Goal: Task Accomplishment & Management: Use online tool/utility

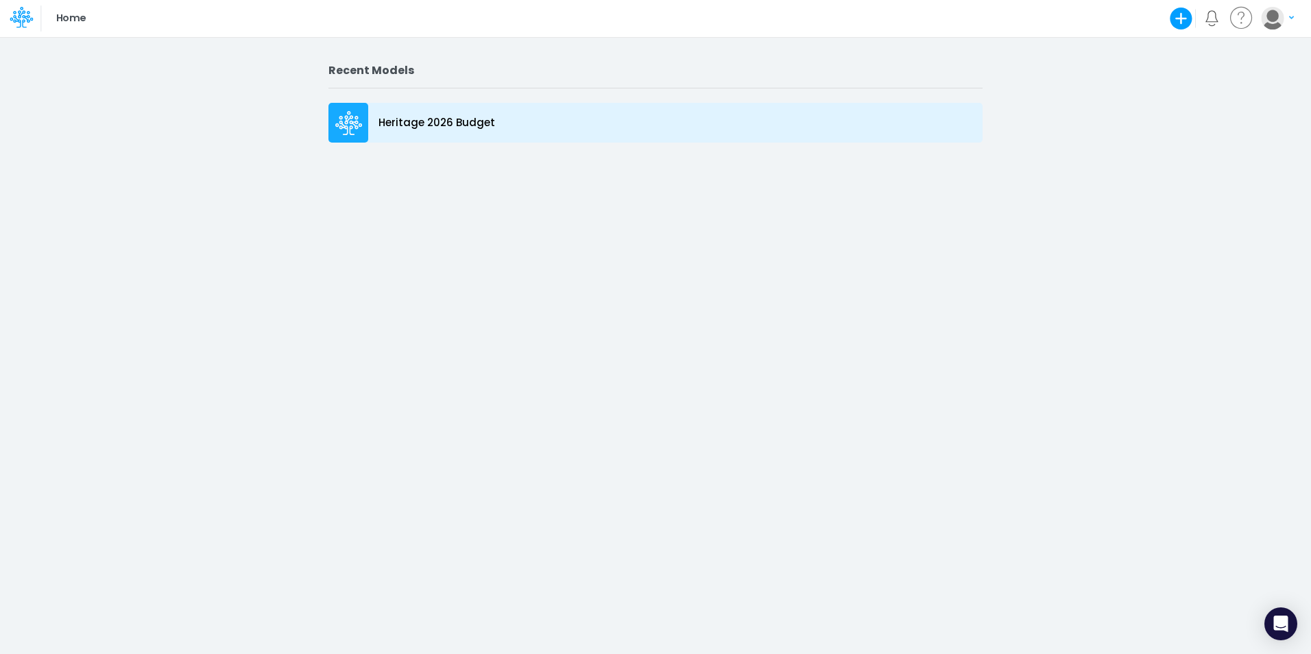
click at [364, 116] on div at bounding box center [349, 123] width 40 height 40
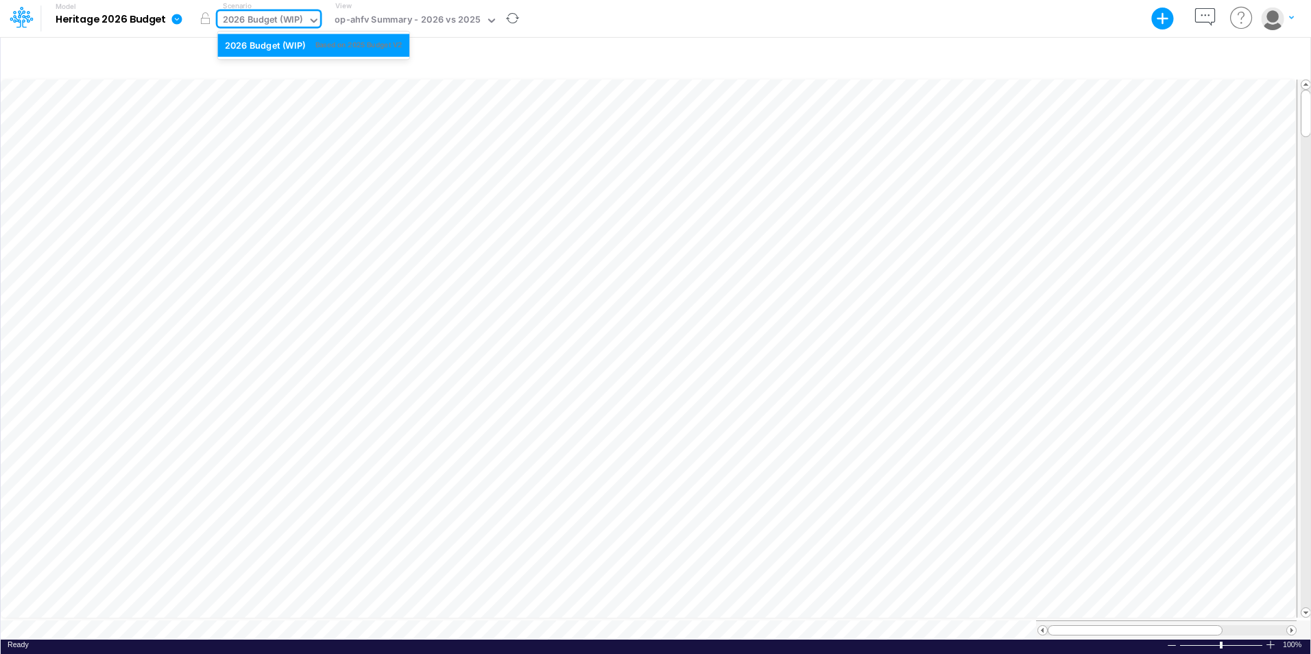
click at [311, 23] on icon at bounding box center [314, 20] width 12 height 12
click at [498, 19] on button "button" at bounding box center [512, 19] width 29 height 36
click at [488, 19] on icon at bounding box center [491, 21] width 7 height 4
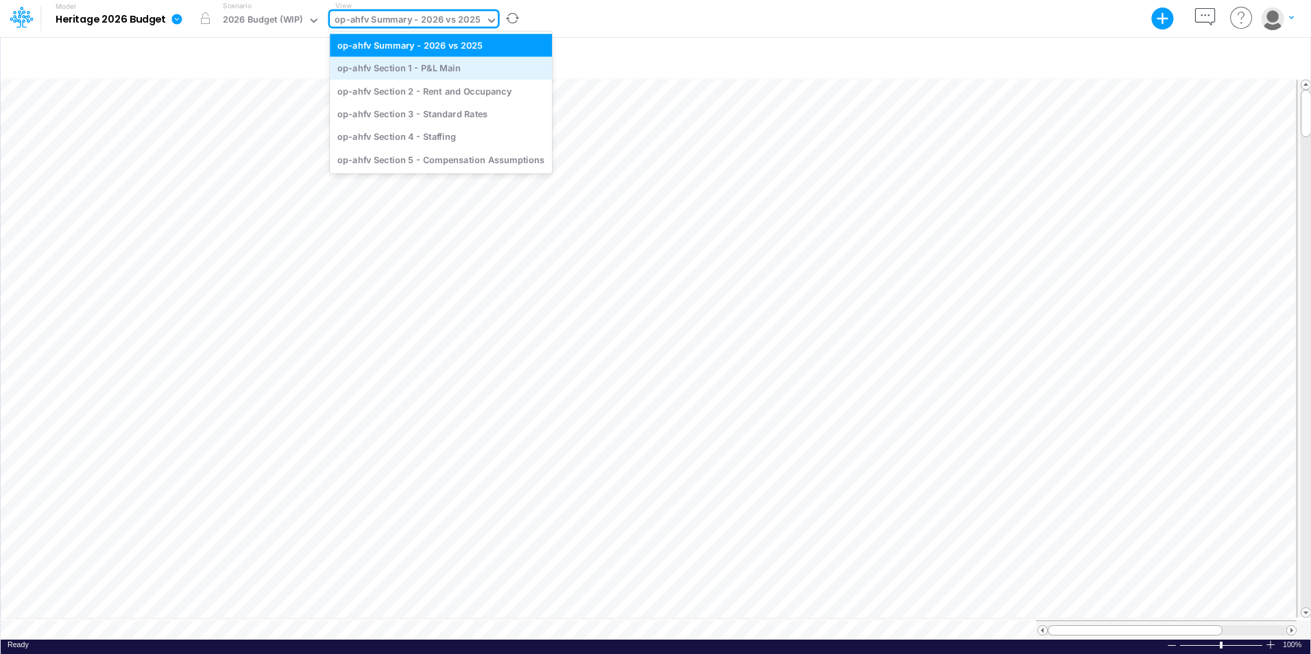
click at [443, 68] on div "op-ahfv Section 1 - P&L Main" at bounding box center [441, 68] width 222 height 23
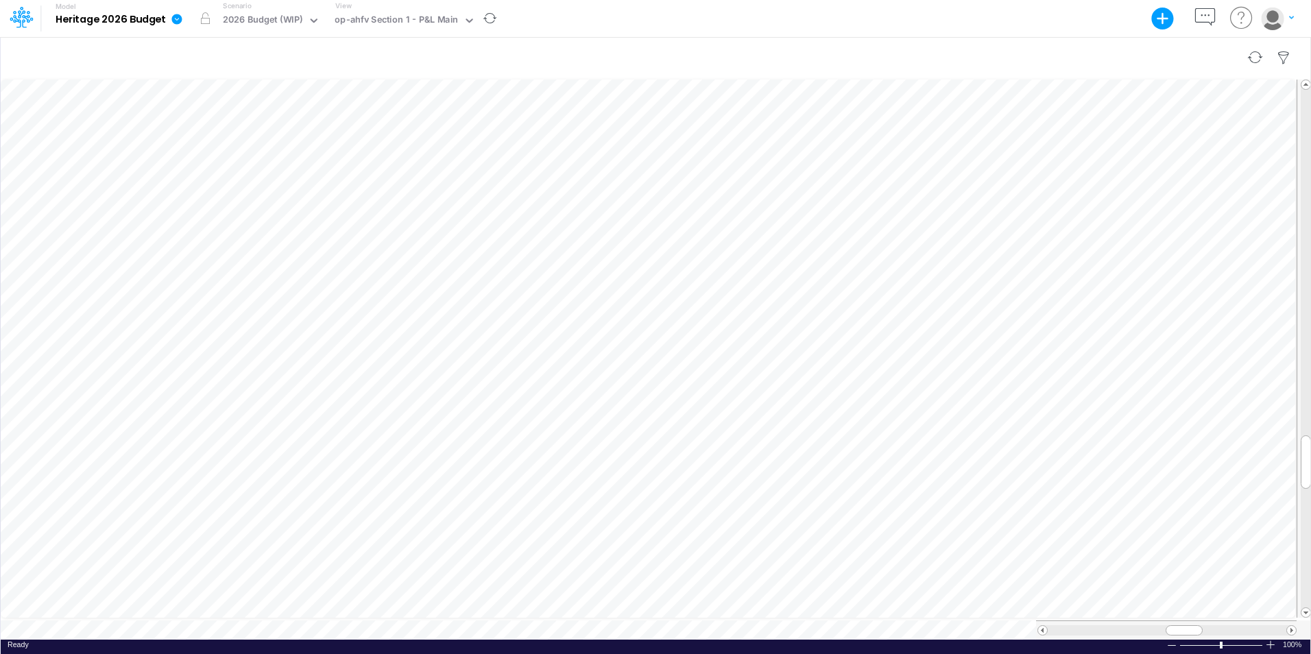
scroll to position [7, 1]
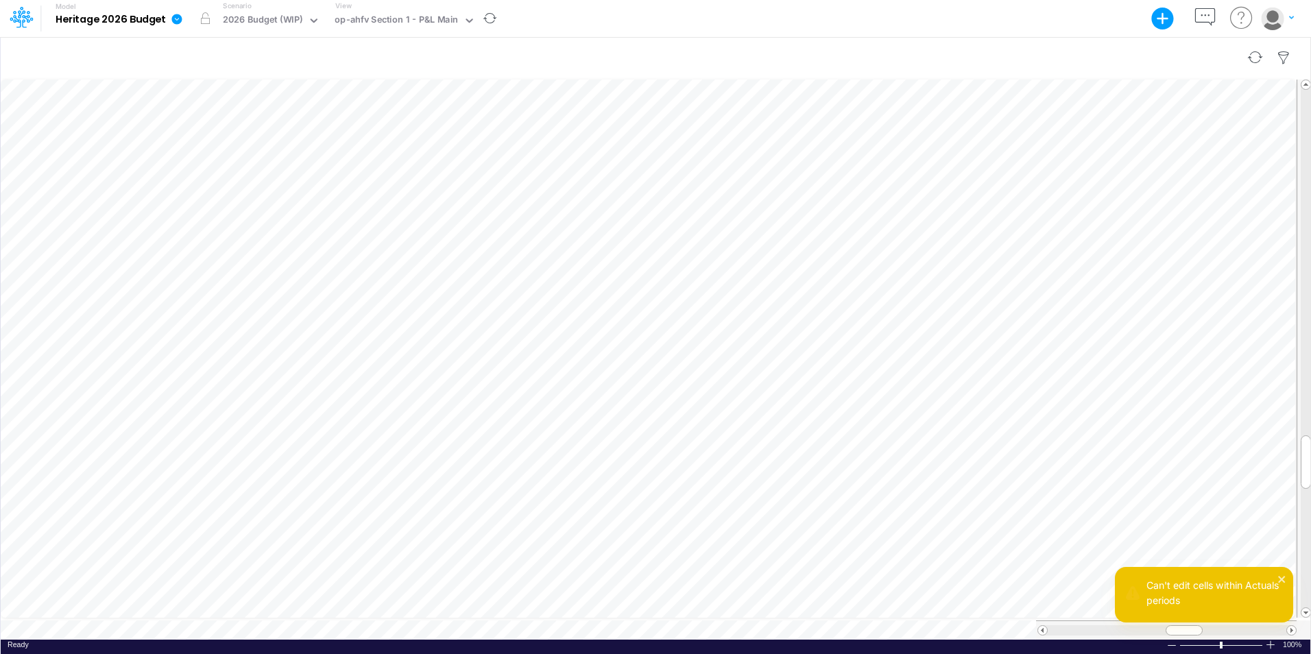
scroll to position [7, 10]
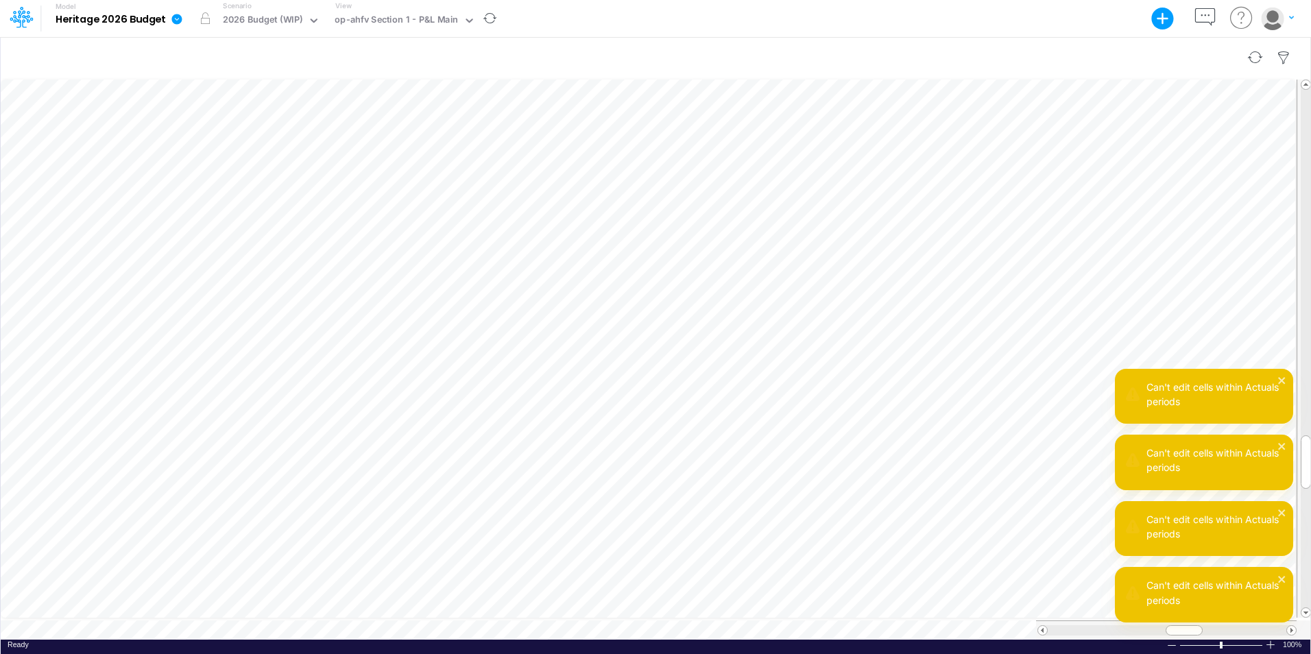
scroll to position [7, 1]
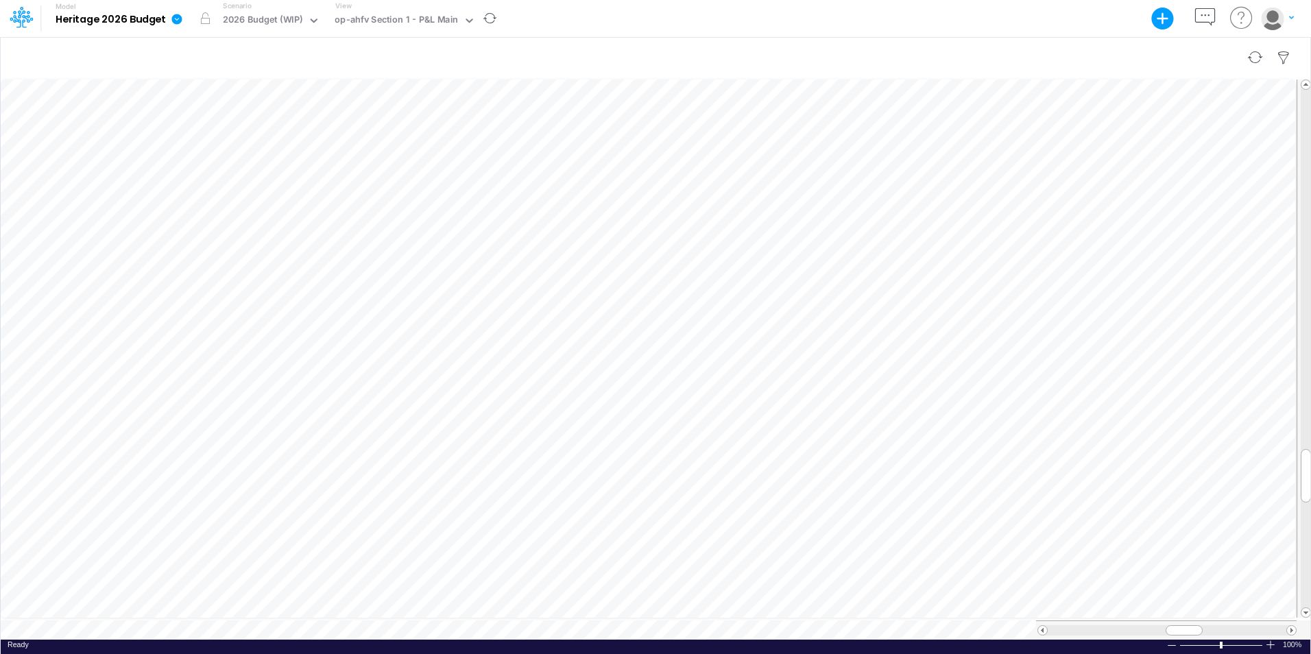
scroll to position [7, 1]
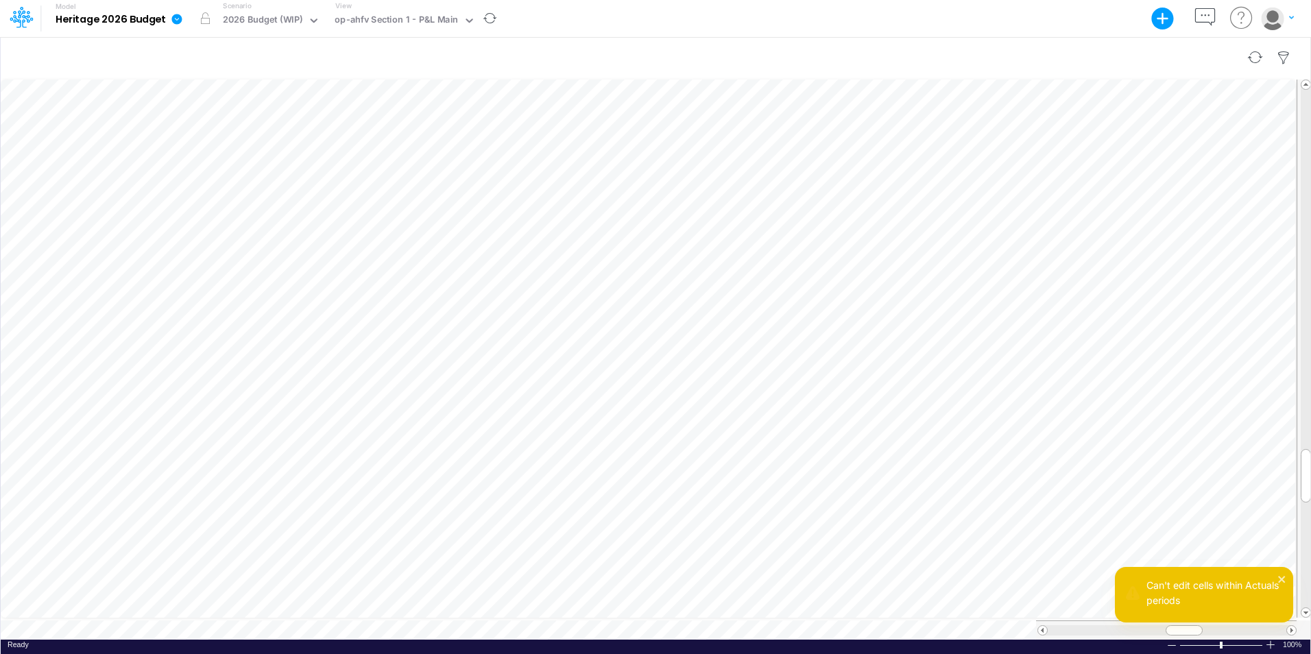
scroll to position [7, 1]
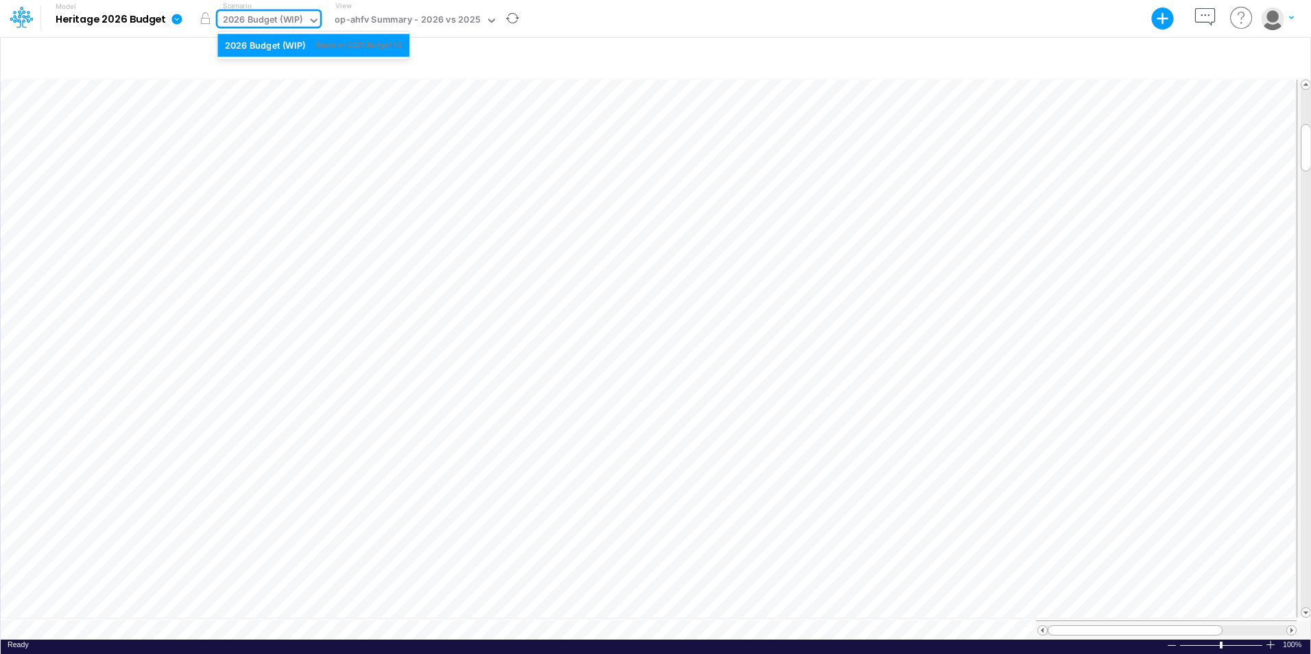
click at [311, 21] on icon at bounding box center [314, 20] width 12 height 12
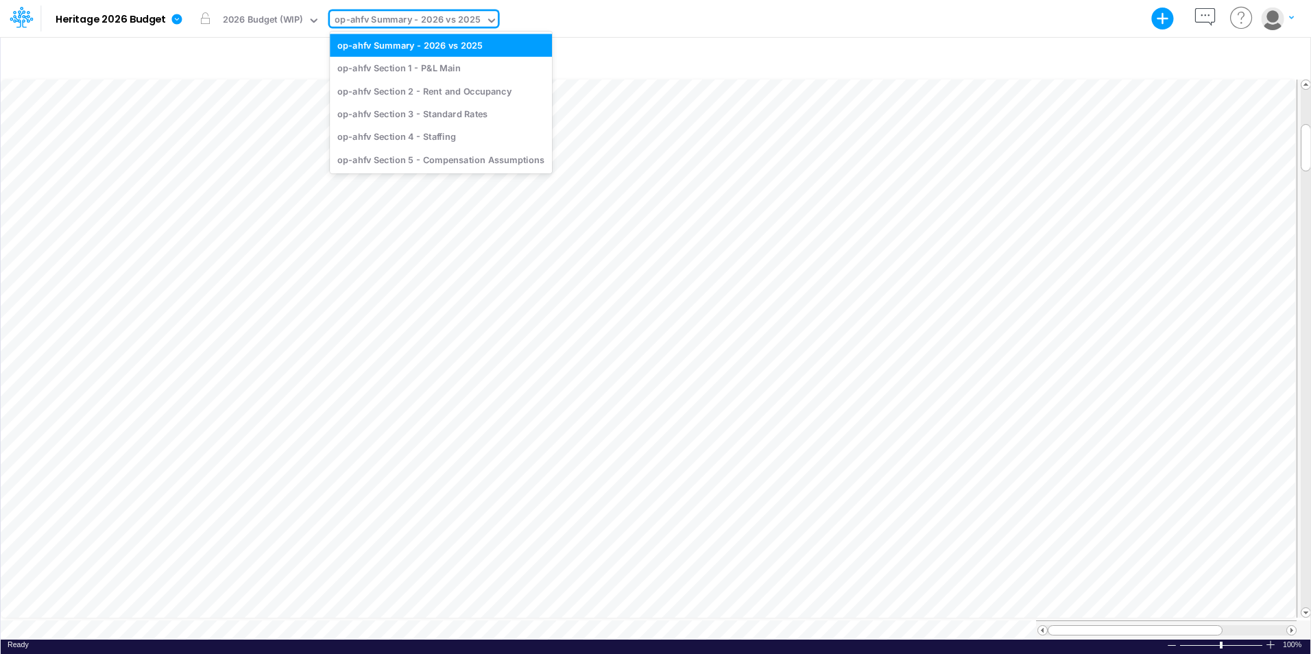
click at [486, 20] on icon at bounding box center [492, 20] width 12 height 12
click at [433, 72] on div "op-ahfv Section 1 - P&L Main" at bounding box center [441, 68] width 222 height 23
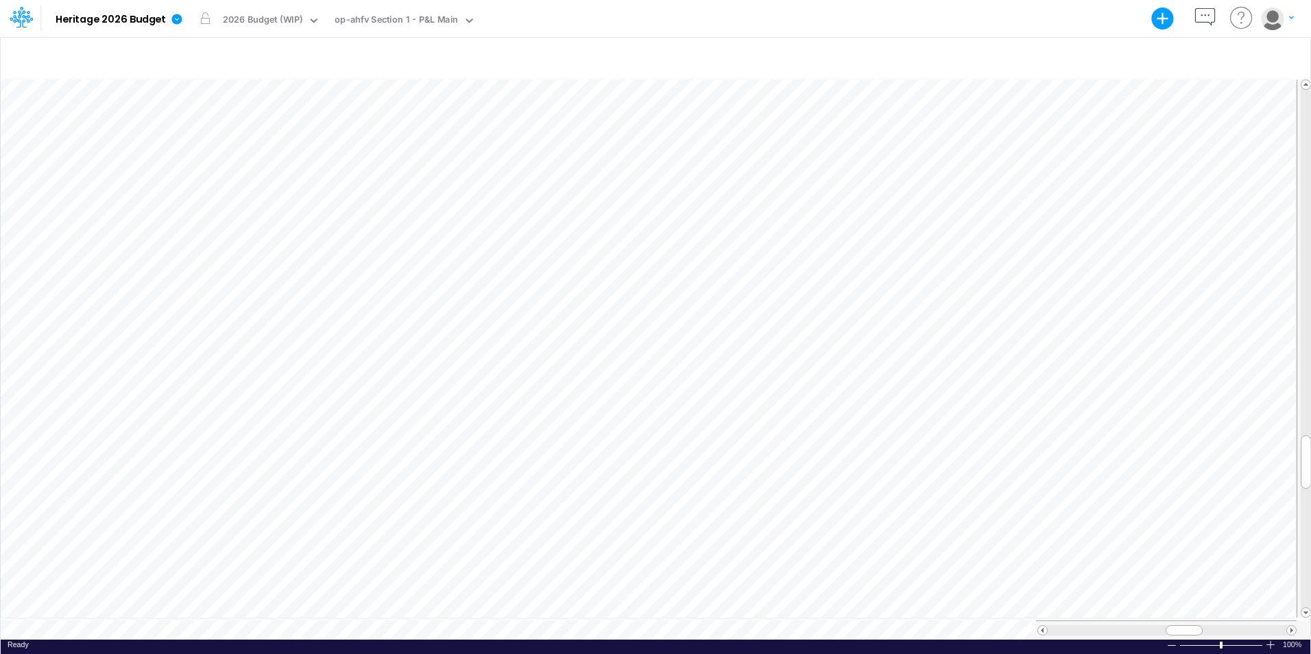
scroll to position [7, 1]
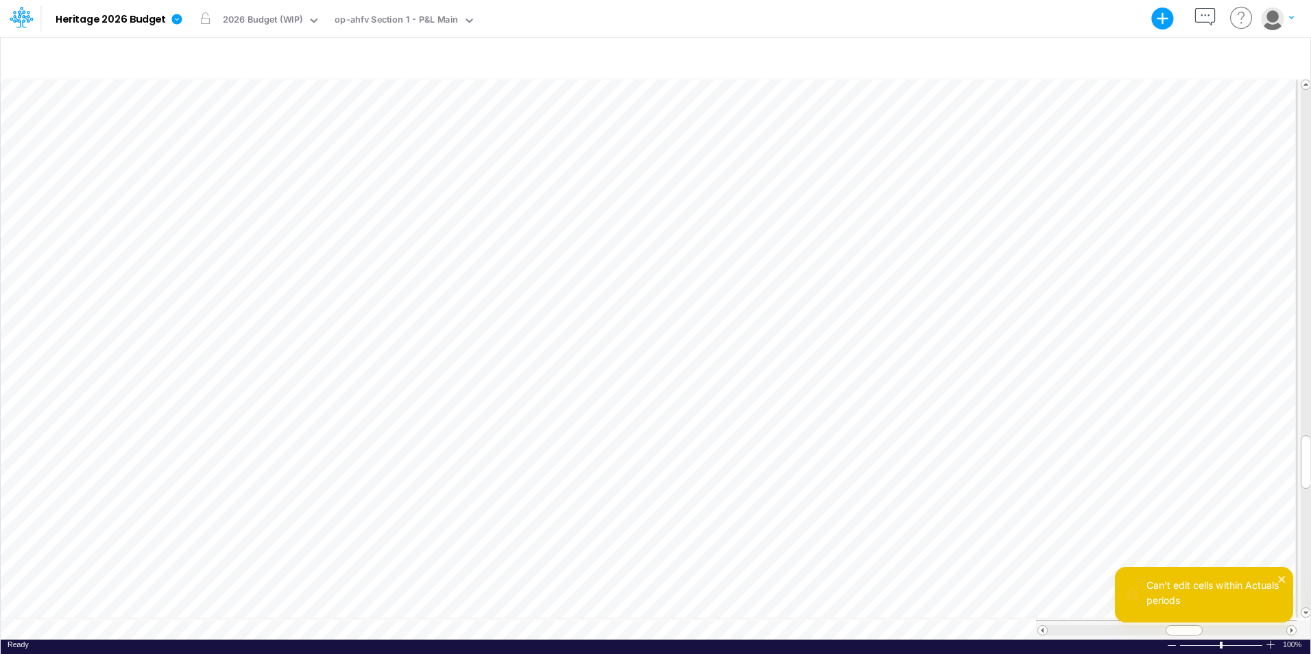
scroll to position [7, 1]
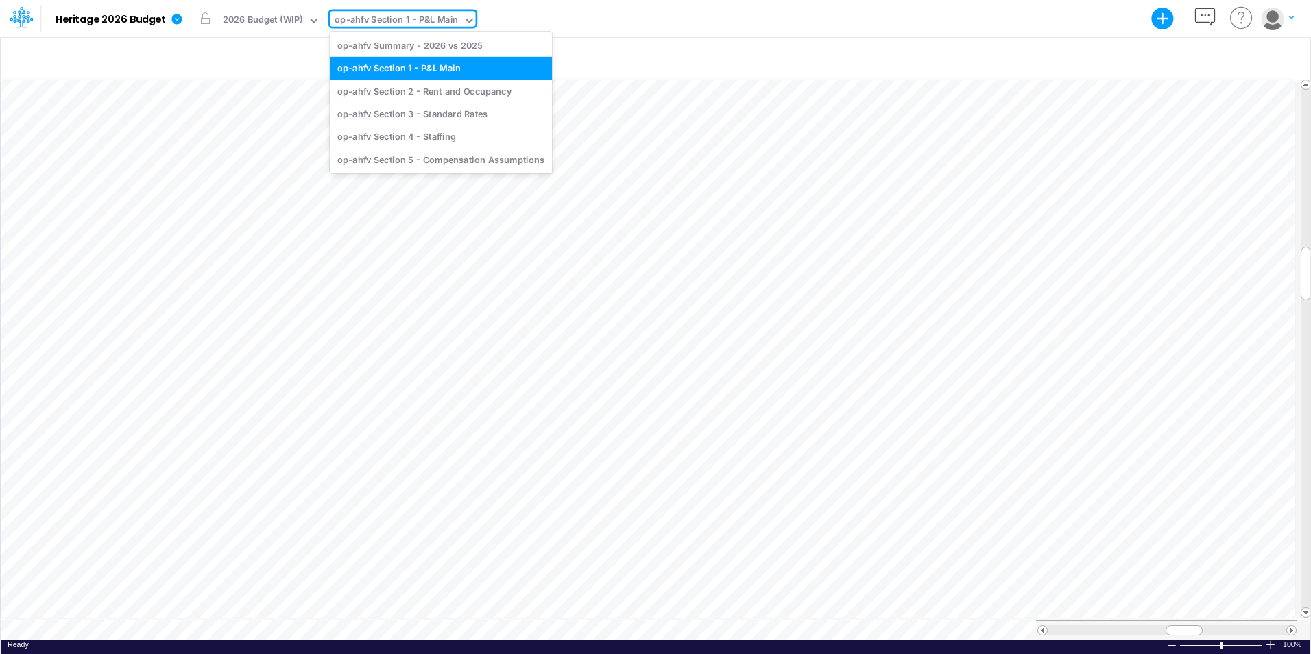
click at [464, 20] on icon at bounding box center [470, 20] width 12 height 12
click at [428, 132] on div "op-ahfv Section 4 - Staffing" at bounding box center [441, 137] width 222 height 23
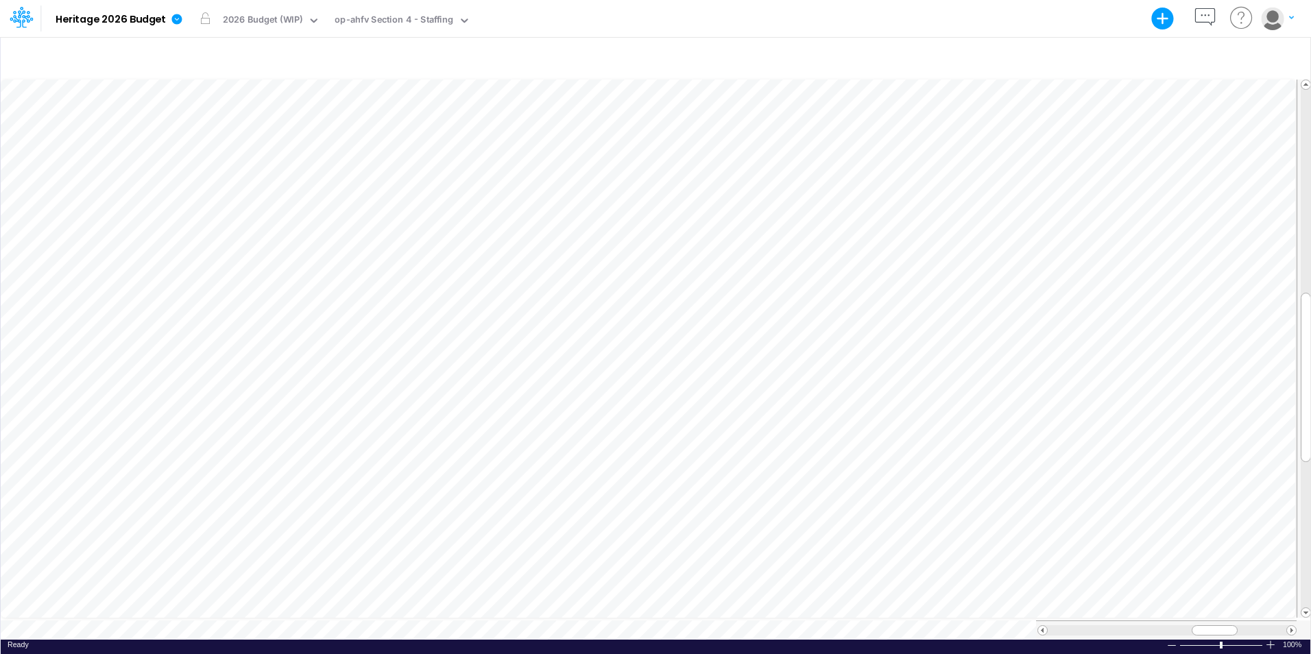
scroll to position [7, 1]
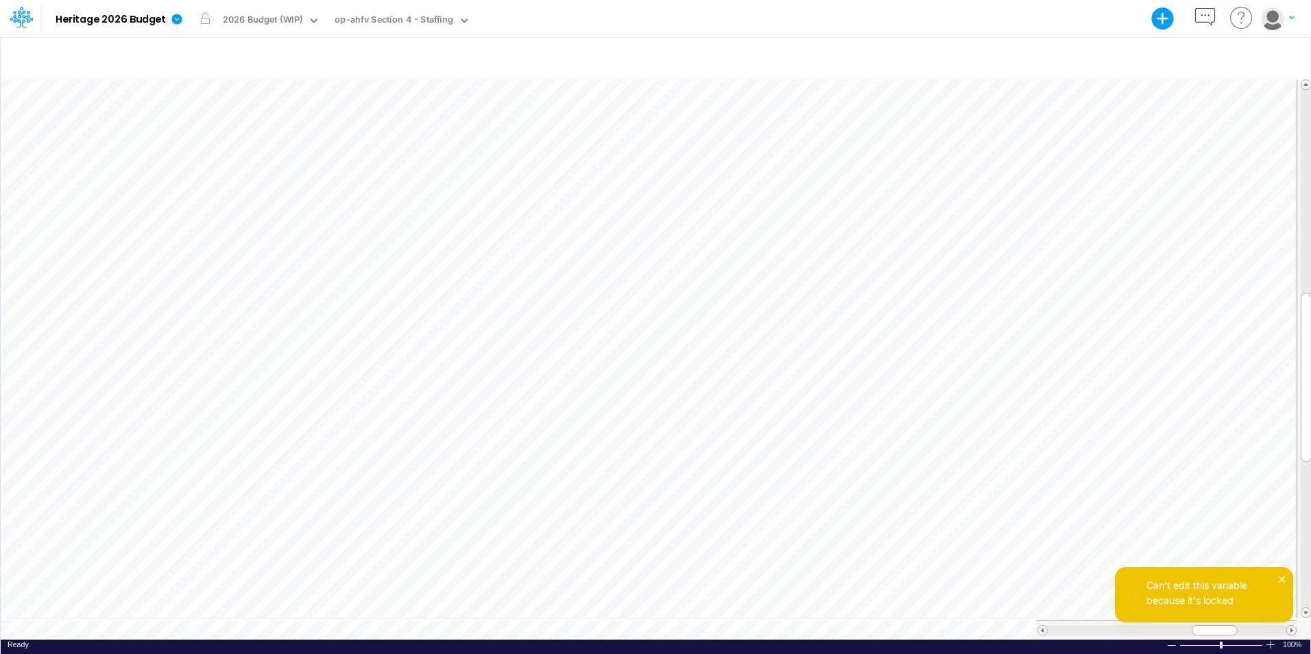
scroll to position [7, 1]
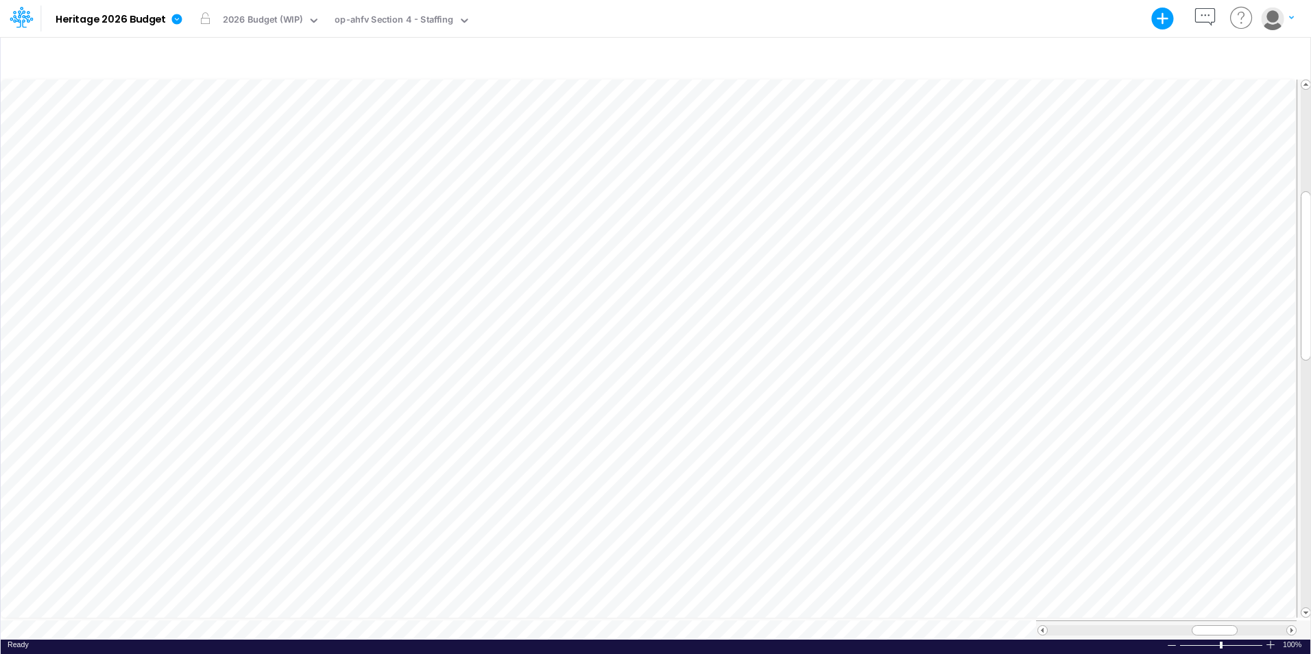
scroll to position [7, 5]
click at [357, 25] on div "op-ahfv Section 4 - Staffing" at bounding box center [394, 21] width 119 height 16
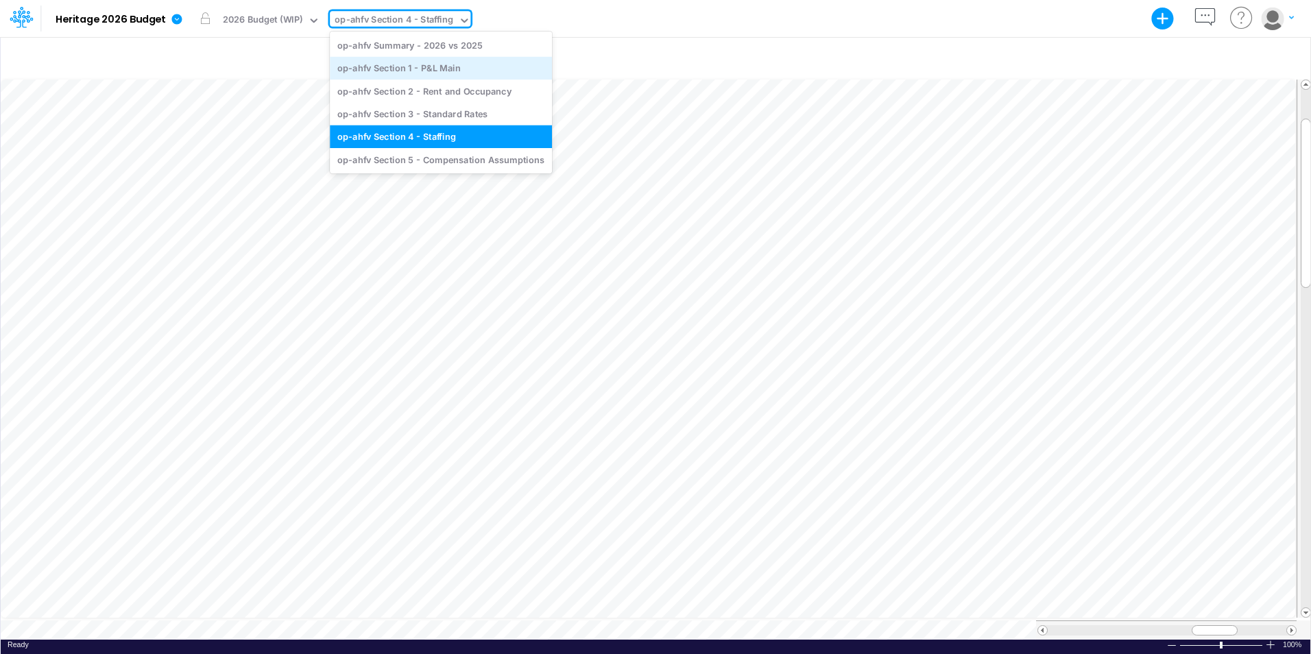
click at [412, 68] on div "op-ahfv Section 1 - P&L Main" at bounding box center [441, 68] width 222 height 23
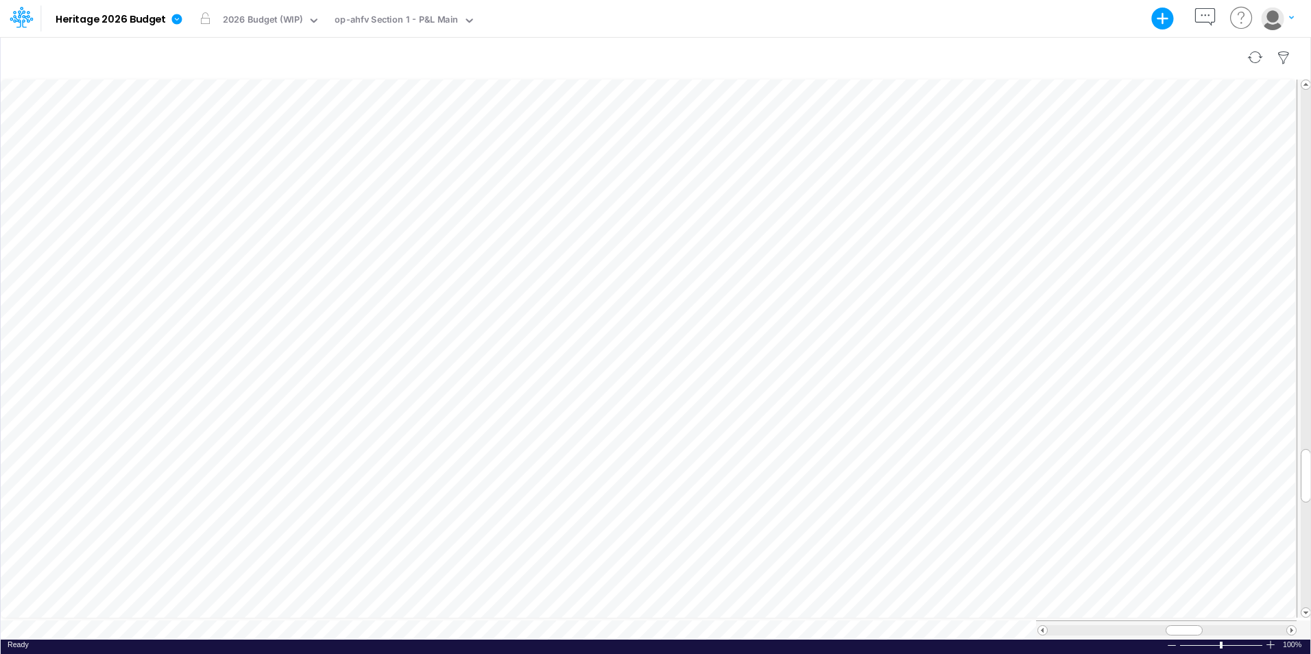
scroll to position [7, 1]
drag, startPoint x: 1189, startPoint y: 621, endPoint x: 1231, endPoint y: 620, distance: 41.9
click at [1231, 625] on div at bounding box center [1226, 630] width 37 height 10
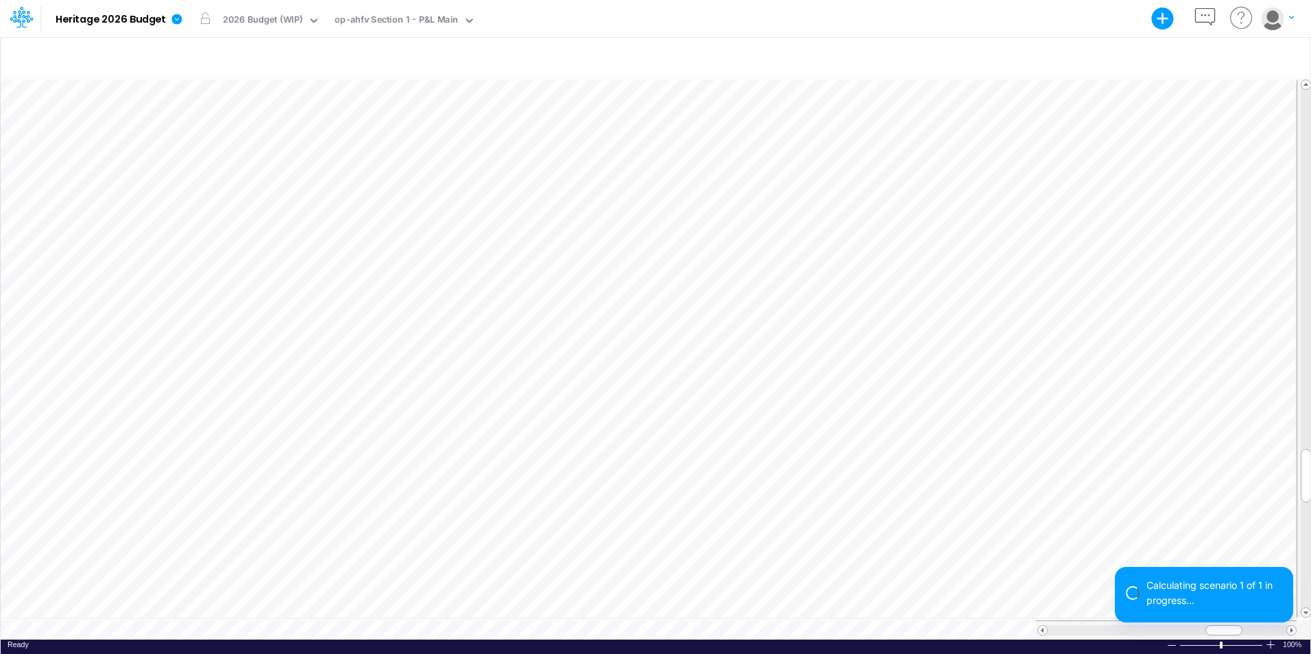
scroll to position [7, 1]
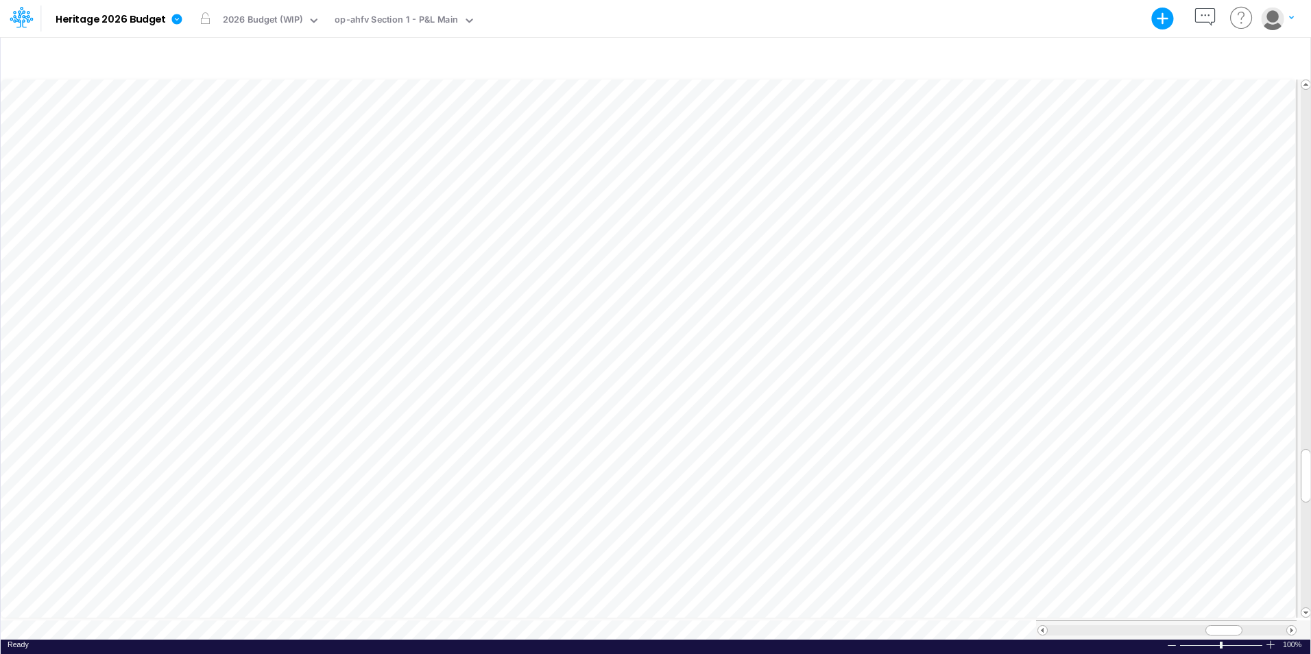
scroll to position [7, 1]
drag, startPoint x: 1221, startPoint y: 625, endPoint x: 1242, endPoint y: 617, distance: 22.2
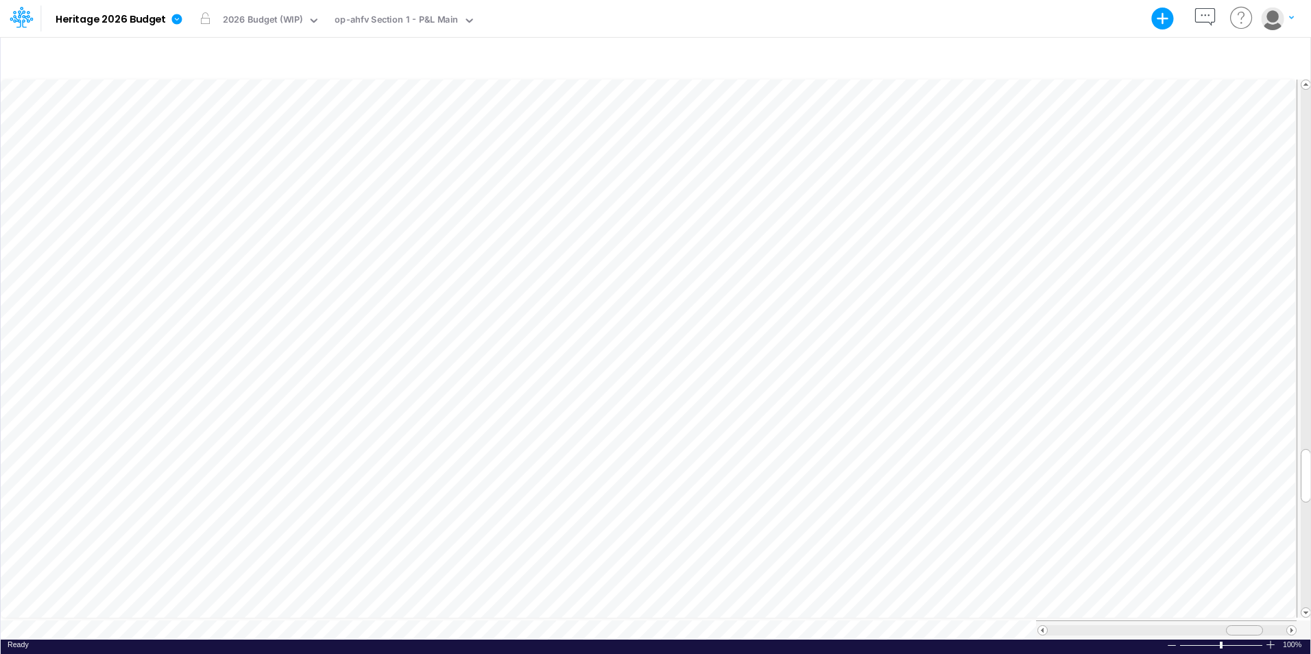
click at [1242, 621] on div at bounding box center [1166, 630] width 261 height 19
drag, startPoint x: 1245, startPoint y: 621, endPoint x: 1204, endPoint y: 619, distance: 41.2
click at [1204, 626] on span at bounding box center [1203, 630] width 9 height 9
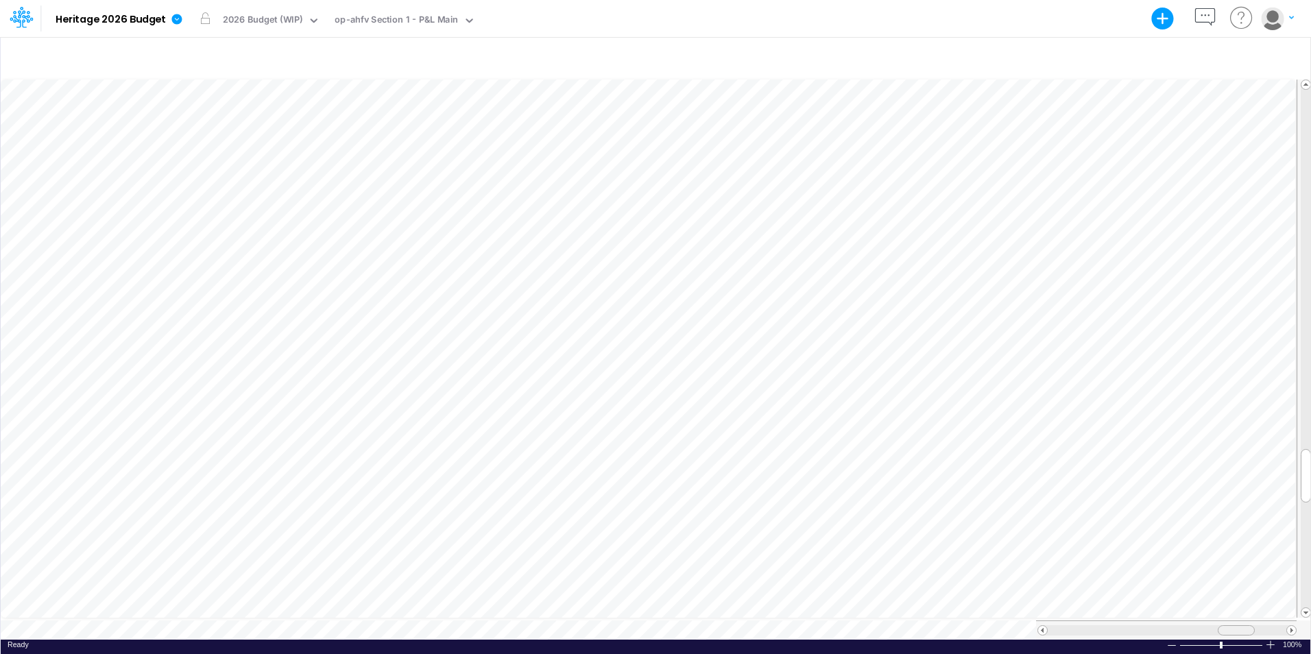
drag, startPoint x: 1206, startPoint y: 623, endPoint x: 1241, endPoint y: 623, distance: 35.7
click at [1241, 625] on div at bounding box center [1236, 630] width 37 height 10
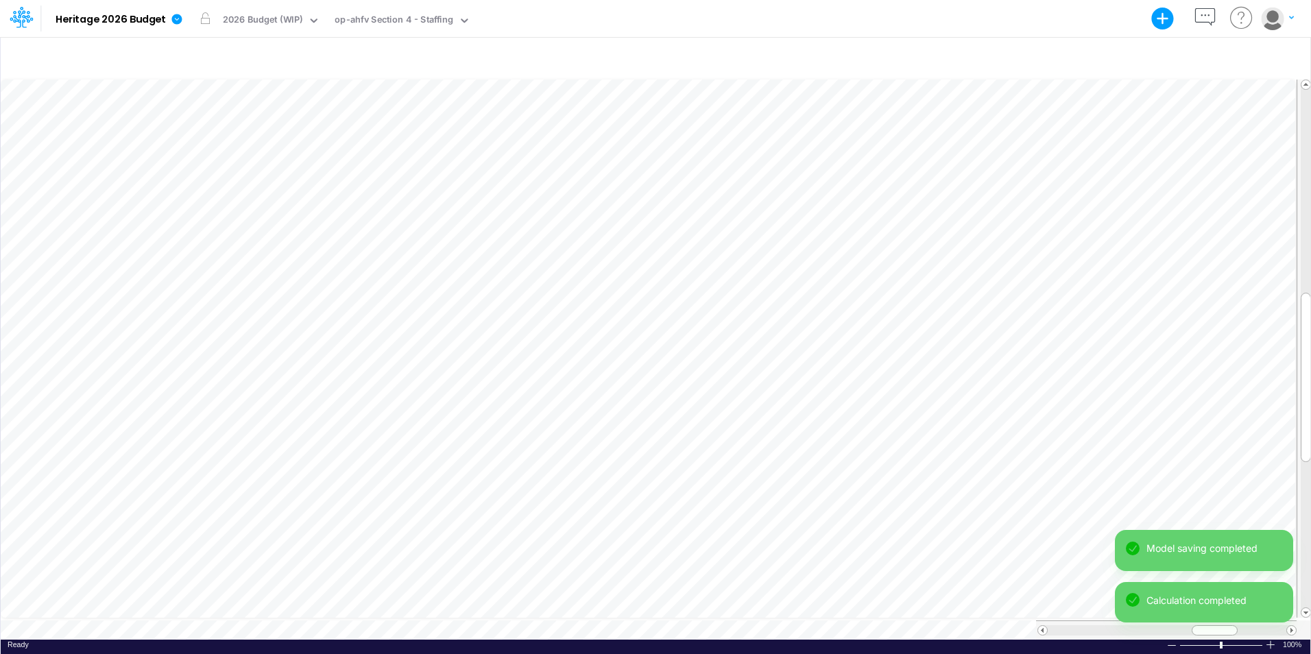
scroll to position [7, 5]
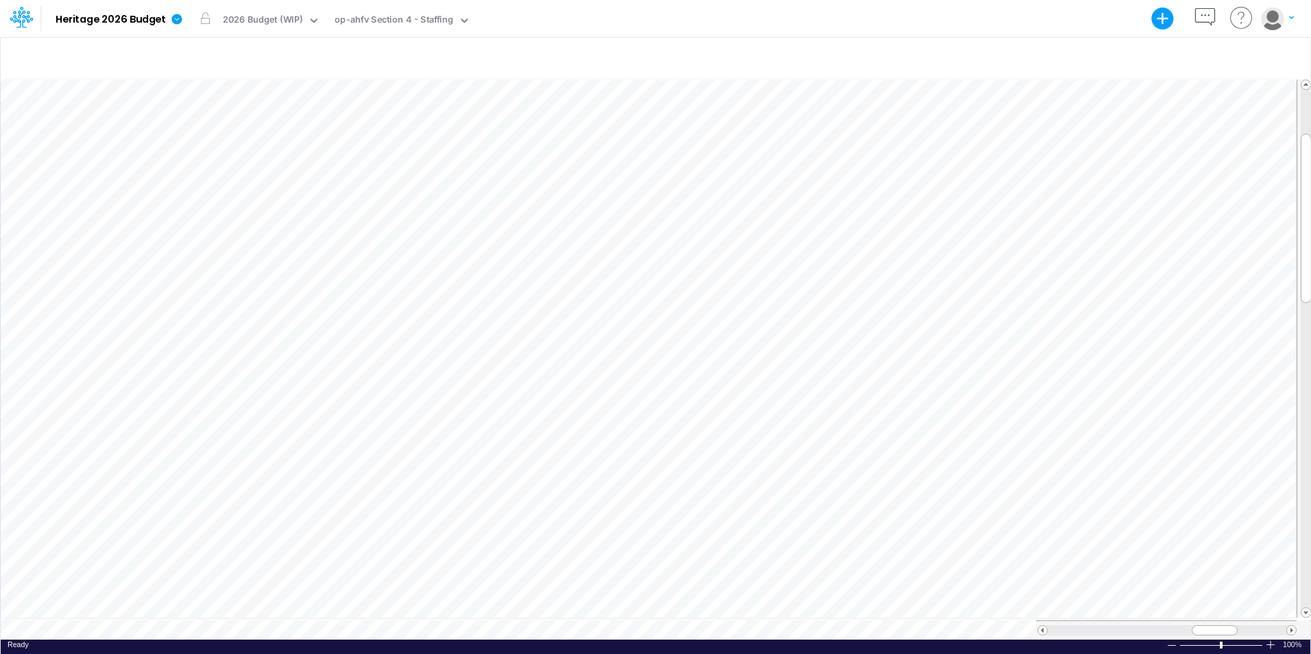
click at [353, 34] on div "View op-ahfv Section 4 - Staffing" at bounding box center [400, 19] width 141 height 36
click at [470, 23] on button "button" at bounding box center [484, 19] width 29 height 36
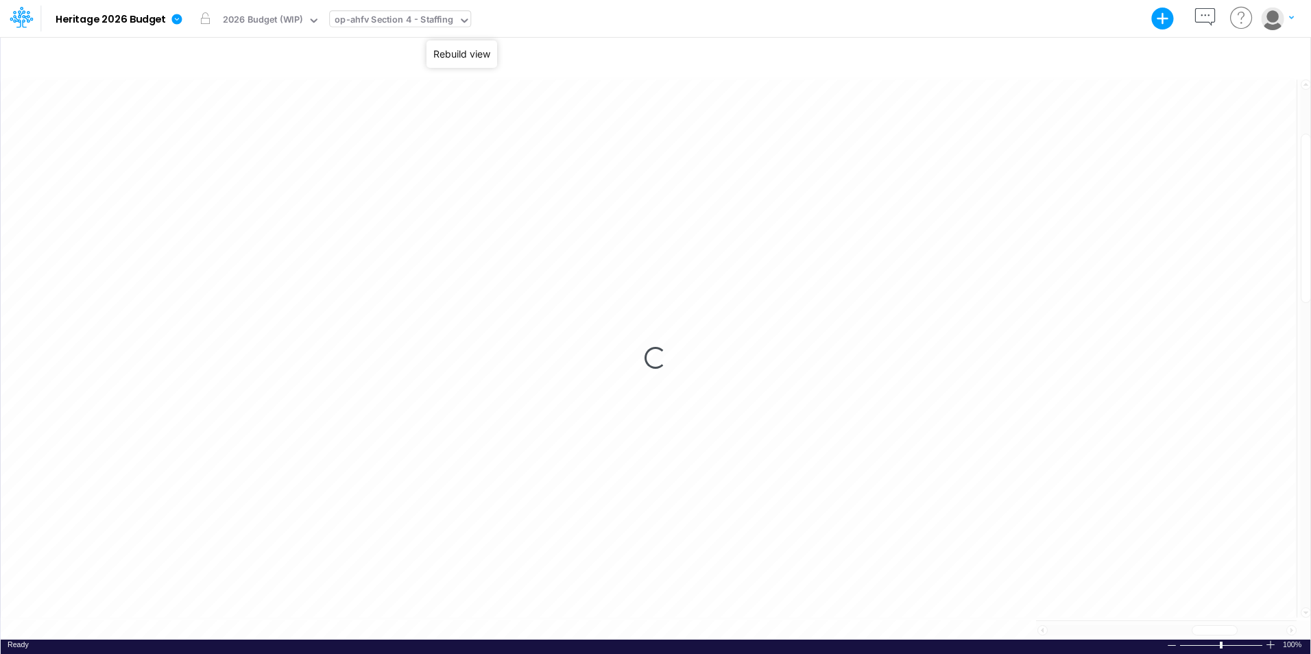
click at [464, 23] on icon at bounding box center [464, 20] width 12 height 12
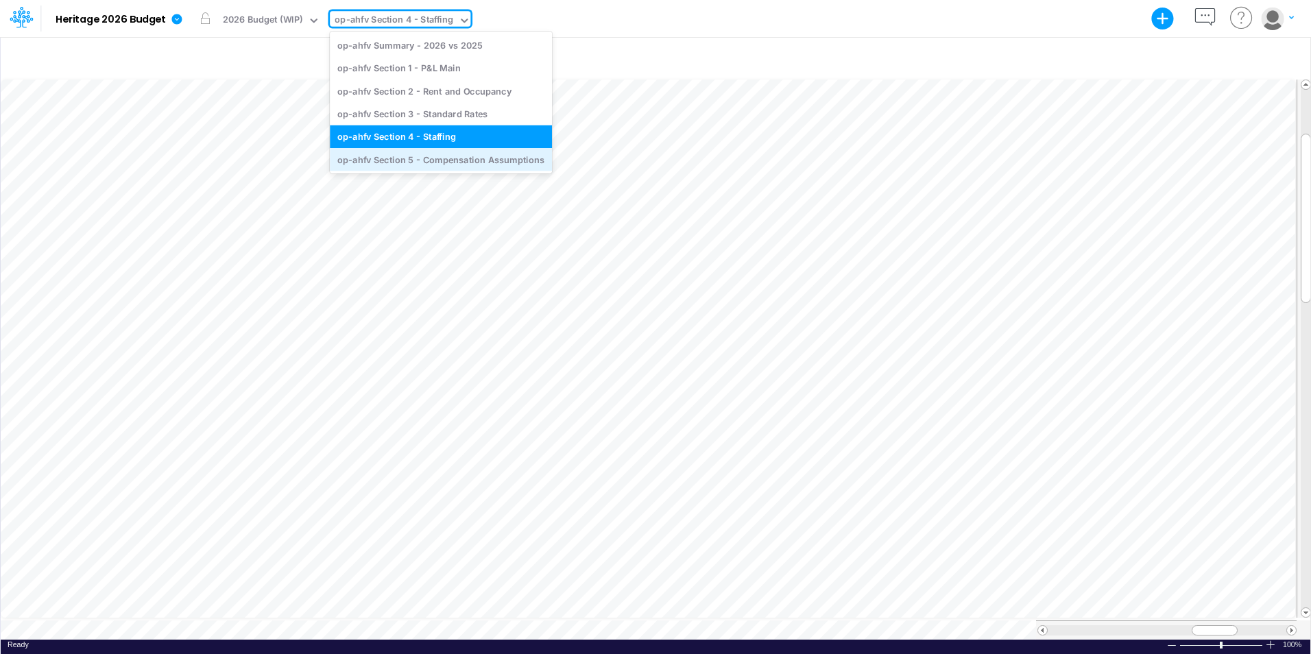
click at [440, 167] on div "op-ahfv Section 5 - Compensation Assumptions" at bounding box center [441, 159] width 222 height 23
